Goal: Navigation & Orientation: Find specific page/section

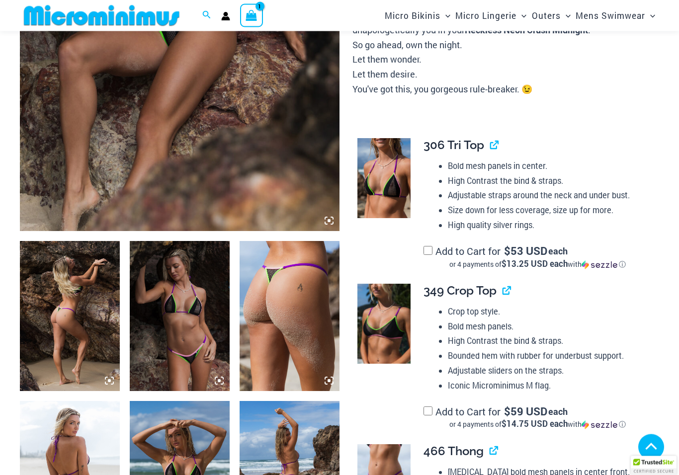
scroll to position [324, 0]
click at [65, 340] on img at bounding box center [70, 316] width 100 height 150
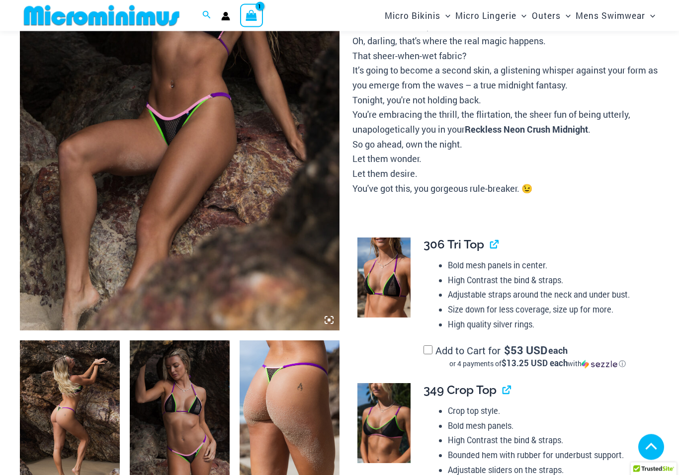
scroll to position [295, 0]
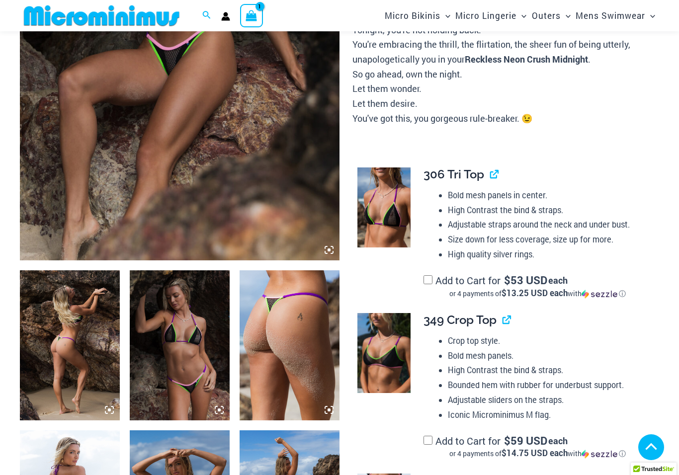
click at [79, 357] on img at bounding box center [70, 345] width 100 height 150
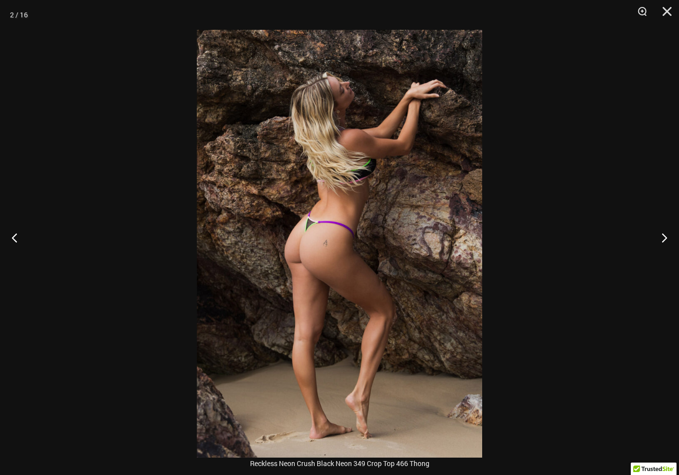
click at [665, 230] on button "Next" at bounding box center [659, 238] width 37 height 50
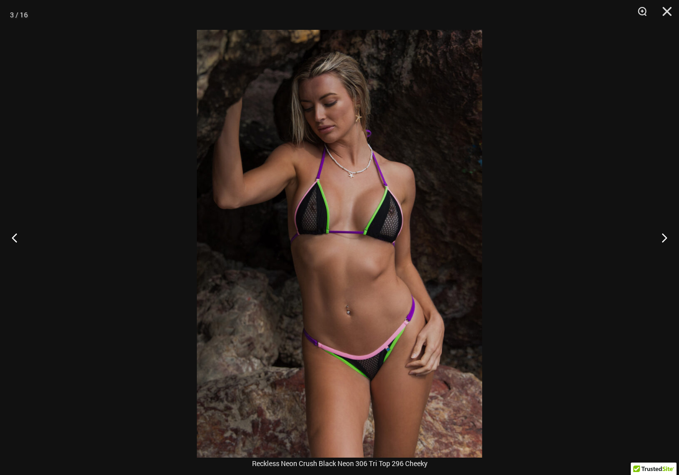
click at [672, 231] on button "Next" at bounding box center [659, 238] width 37 height 50
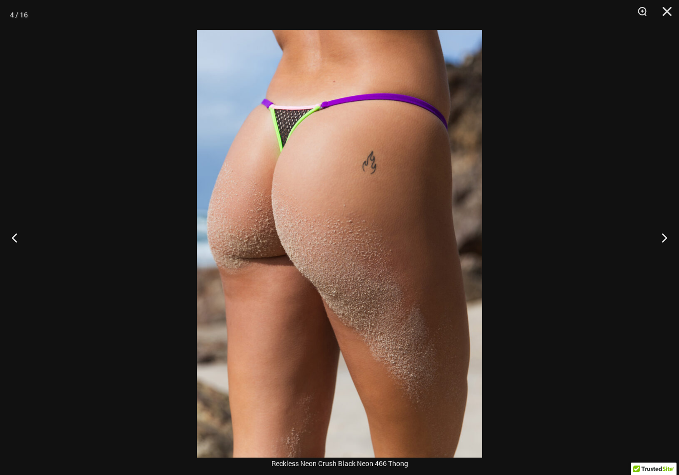
click at [666, 236] on button "Next" at bounding box center [659, 238] width 37 height 50
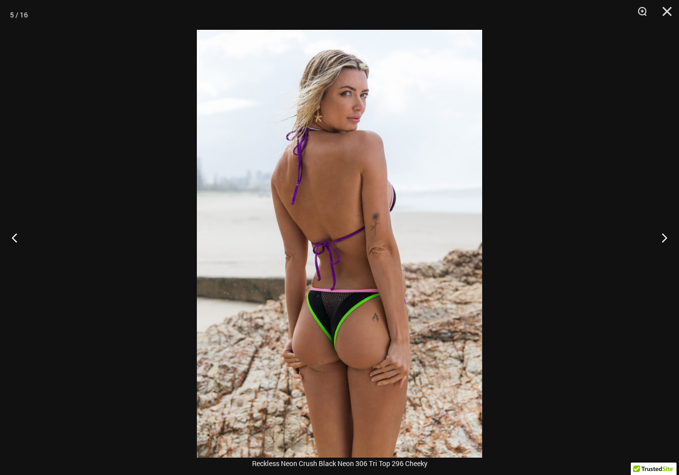
click at [674, 232] on button "Next" at bounding box center [659, 238] width 37 height 50
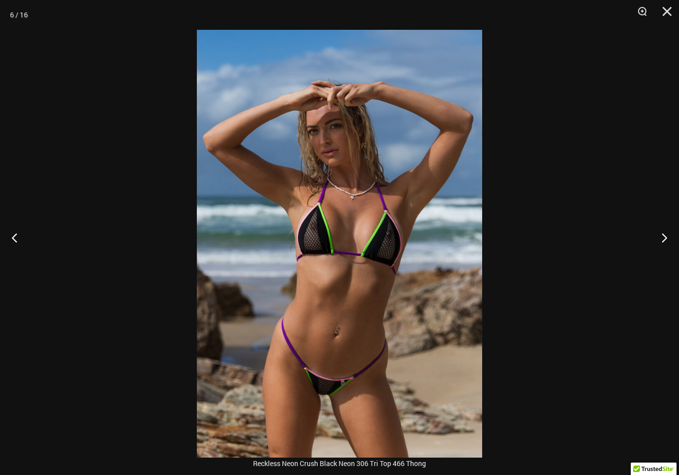
click at [672, 231] on button "Next" at bounding box center [659, 238] width 37 height 50
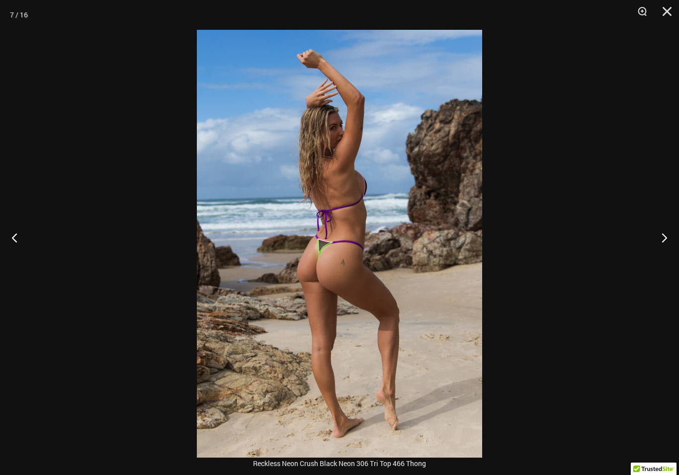
click at [674, 229] on button "Next" at bounding box center [659, 238] width 37 height 50
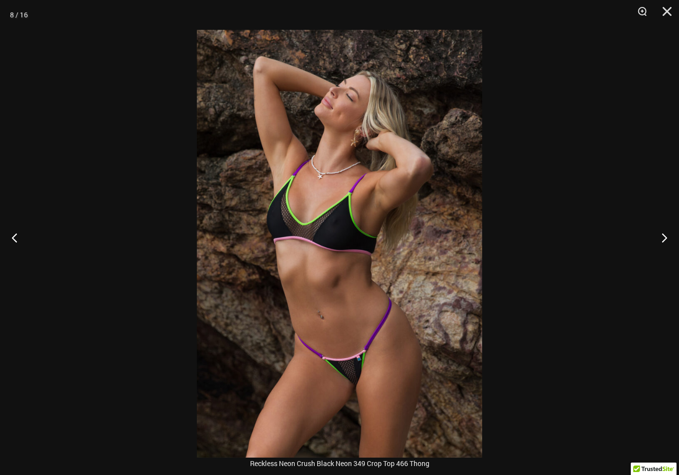
click at [673, 235] on button "Next" at bounding box center [659, 238] width 37 height 50
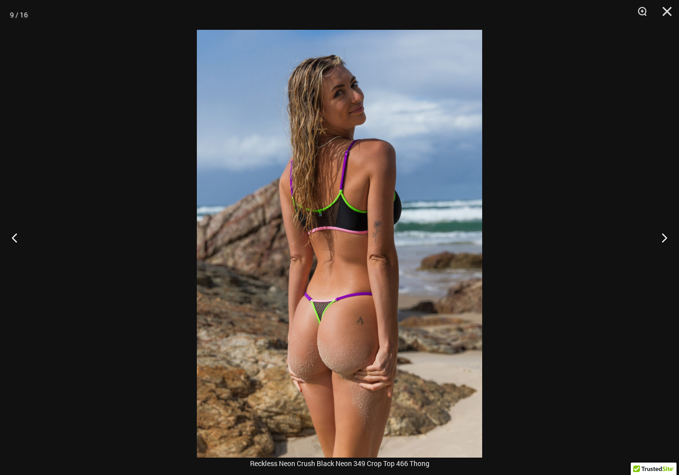
click at [675, 230] on button "Next" at bounding box center [659, 238] width 37 height 50
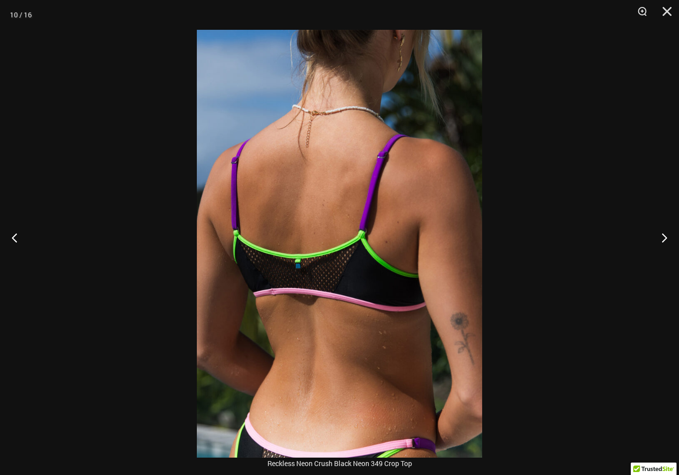
click at [674, 234] on button "Next" at bounding box center [659, 238] width 37 height 50
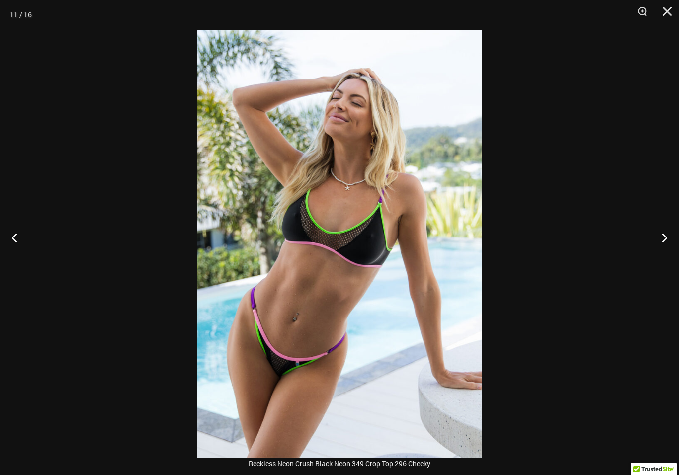
click at [668, 237] on button "Next" at bounding box center [659, 238] width 37 height 50
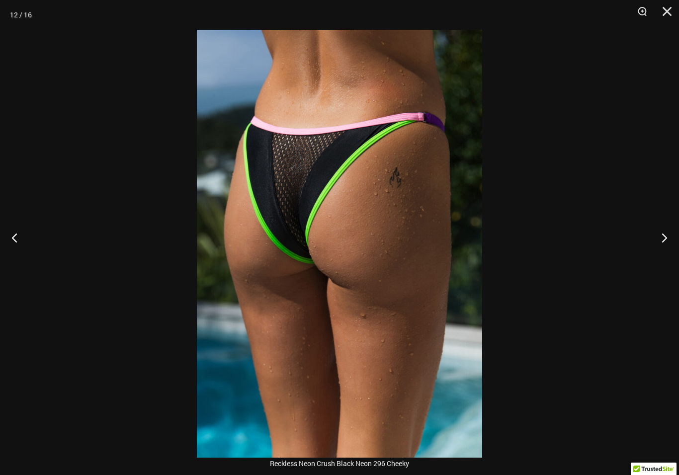
click at [667, 237] on button "Next" at bounding box center [659, 238] width 37 height 50
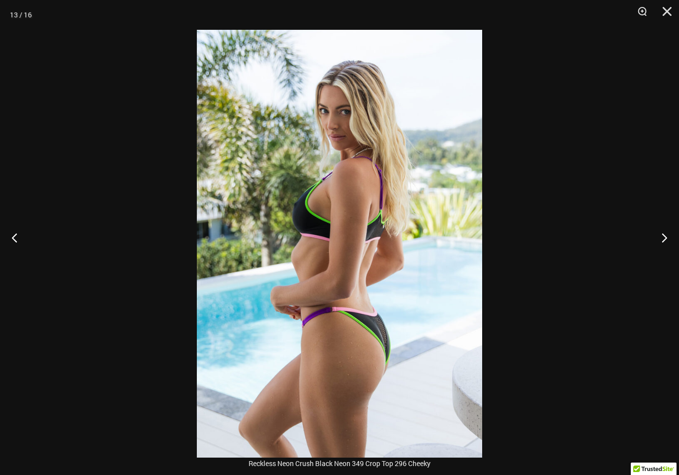
click at [667, 237] on button "Next" at bounding box center [659, 238] width 37 height 50
click at [666, 237] on button "Next" at bounding box center [659, 238] width 37 height 50
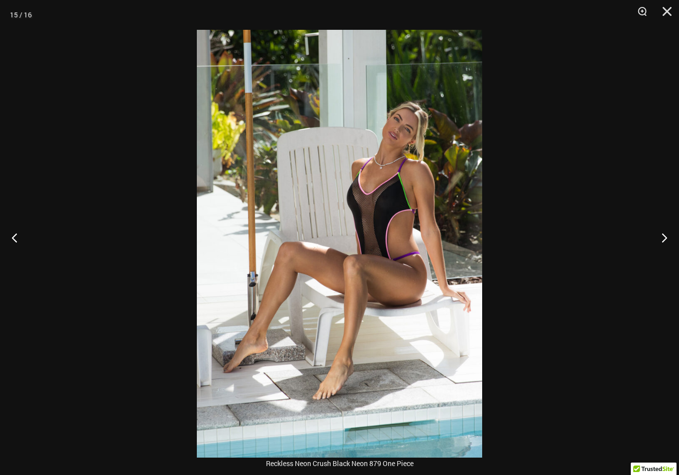
click at [667, 237] on button "Next" at bounding box center [659, 238] width 37 height 50
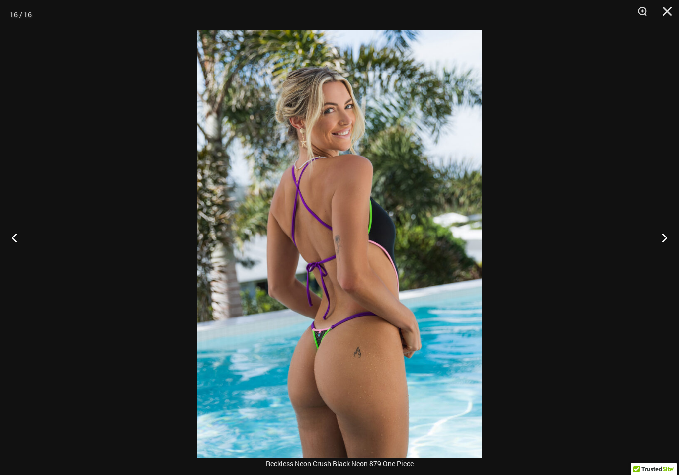
click at [666, 236] on button "Next" at bounding box center [659, 238] width 37 height 50
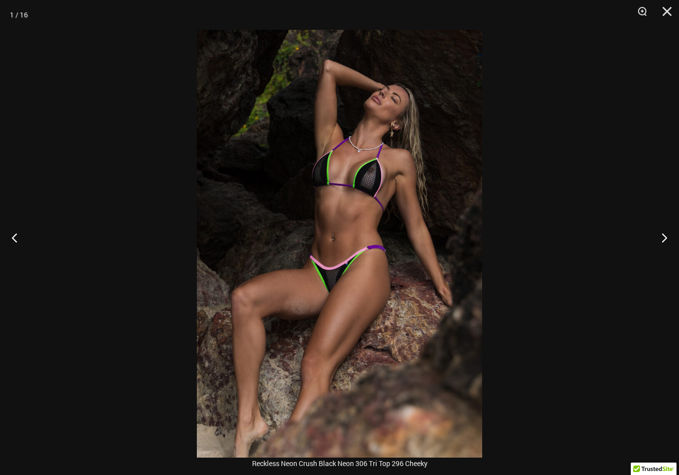
click at [665, 238] on button "Next" at bounding box center [659, 238] width 37 height 50
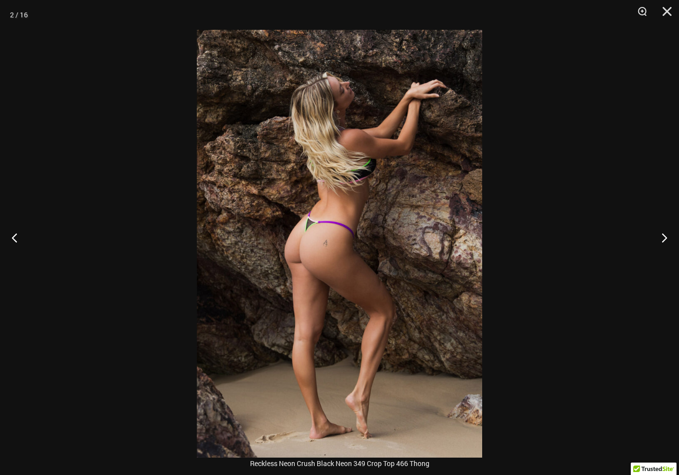
click at [23, 244] on button "Previous" at bounding box center [18, 238] width 37 height 50
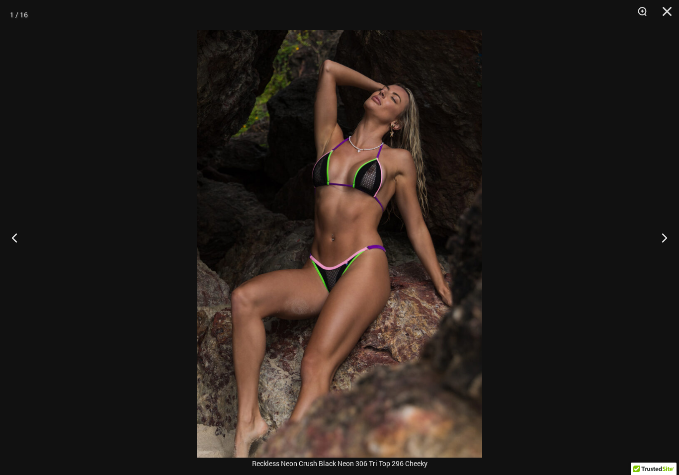
click at [23, 243] on button "Previous" at bounding box center [18, 238] width 37 height 50
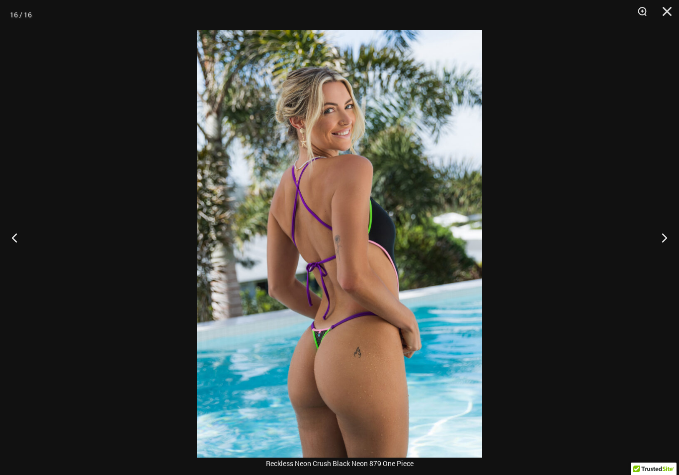
click at [665, 15] on button "Close" at bounding box center [663, 15] width 25 height 30
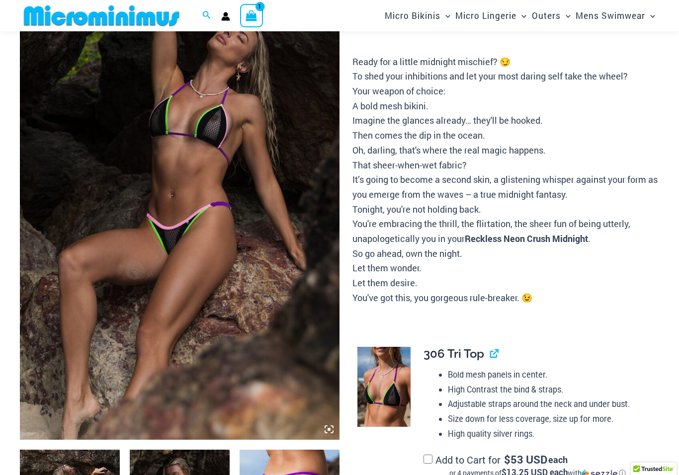
scroll to position [0, 0]
